Goal: Complete application form

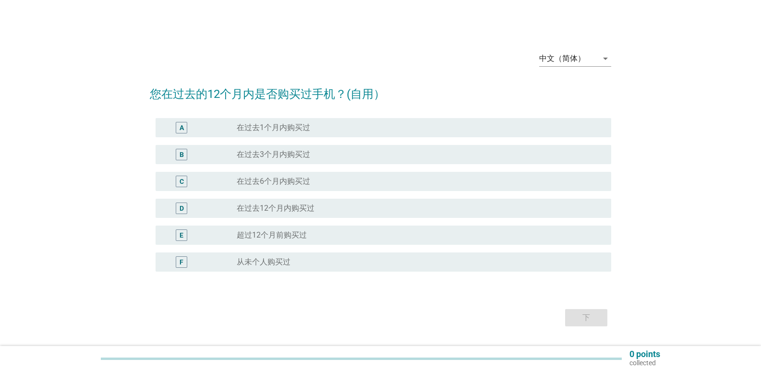
click at [182, 207] on div "D" at bounding box center [181, 208] width 4 height 10
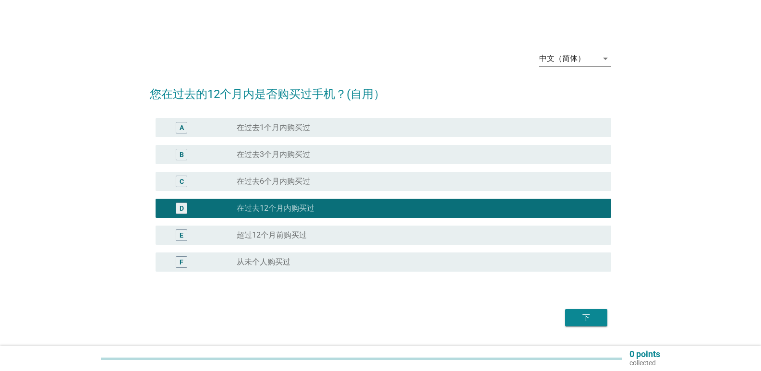
click at [596, 317] on div "下" at bounding box center [585, 318] width 27 height 12
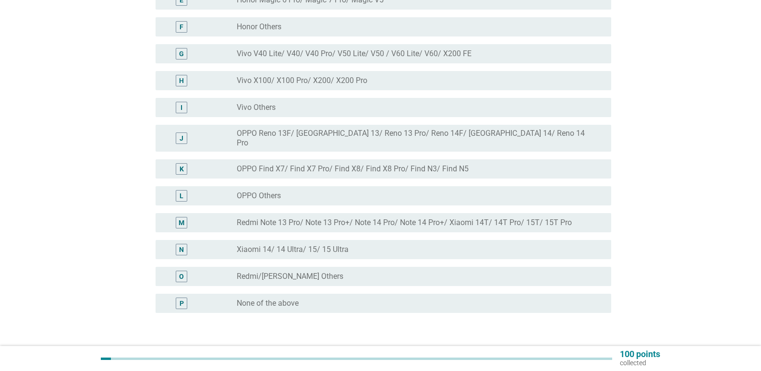
scroll to position [240, 0]
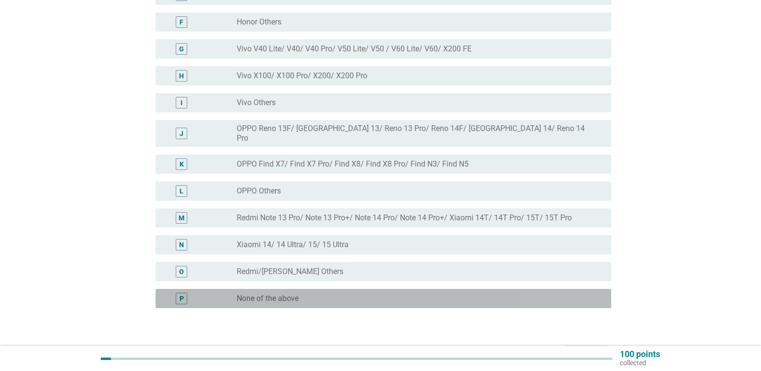
click at [183, 294] on div "P" at bounding box center [181, 299] width 4 height 10
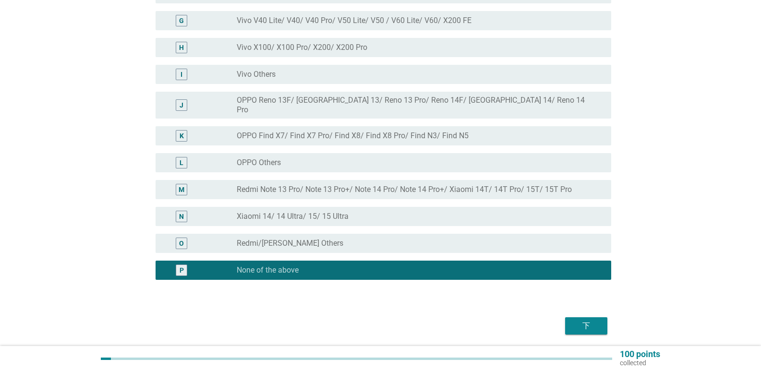
scroll to position [295, 0]
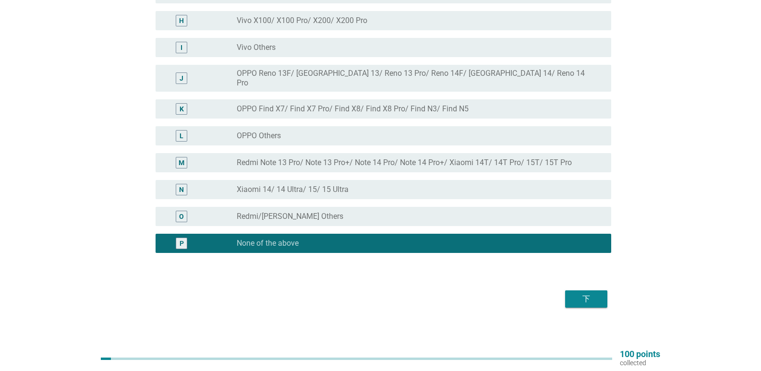
click at [593, 293] on div "下" at bounding box center [585, 299] width 27 height 12
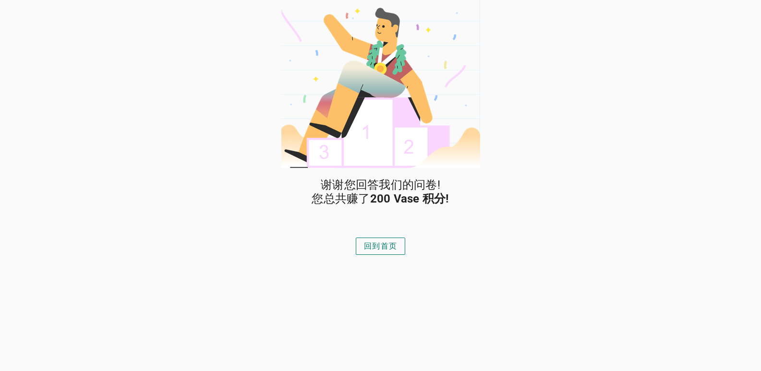
click at [382, 247] on div "回到首页" at bounding box center [380, 246] width 33 height 12
